Goal: Transaction & Acquisition: Purchase product/service

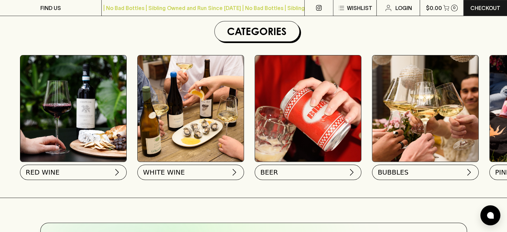
scroll to position [200, 0]
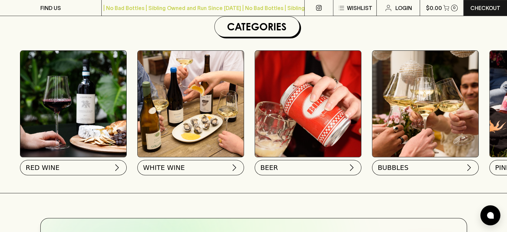
click at [167, 105] on img at bounding box center [191, 104] width 106 height 106
click at [187, 166] on button "WHITE WINE" at bounding box center [190, 165] width 107 height 15
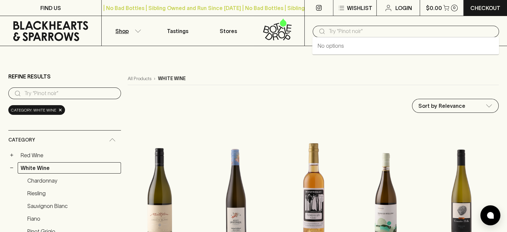
click at [347, 28] on input "text" at bounding box center [411, 31] width 165 height 11
type input "billy button"
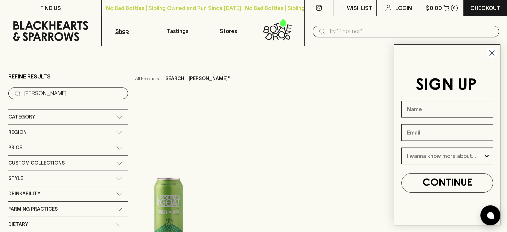
click at [493, 51] on icon "Close dialog" at bounding box center [492, 53] width 12 height 12
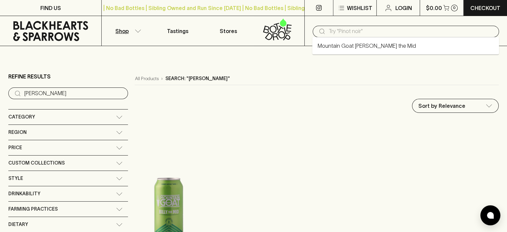
click at [356, 33] on input "text" at bounding box center [411, 31] width 165 height 11
type input "shy susan"
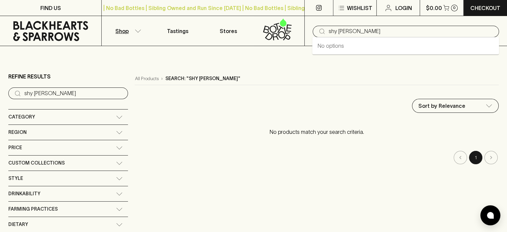
drag, startPoint x: 364, startPoint y: 30, endPoint x: 270, endPoint y: 42, distance: 94.4
click at [270, 42] on div "Shop Tastings Stores ​ shy susan" at bounding box center [253, 31] width 507 height 30
type input "gapsted"
type input "g"
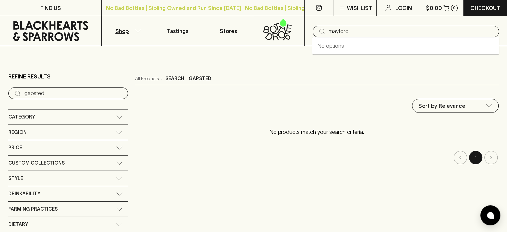
type input "mayford"
drag, startPoint x: 357, startPoint y: 26, endPoint x: 324, endPoint y: 32, distance: 33.6
click at [324, 31] on div "​ mayford" at bounding box center [406, 32] width 187 height 12
type input "michelini"
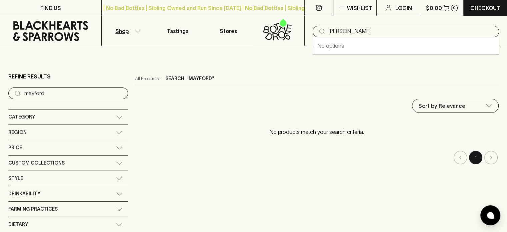
type input "michelini"
drag, startPoint x: 355, startPoint y: 32, endPoint x: 322, endPoint y: 35, distance: 33.4
click at [322, 35] on div "​ michelini" at bounding box center [406, 32] width 187 height 12
type input "fighting"
